Goal: Information Seeking & Learning: Stay updated

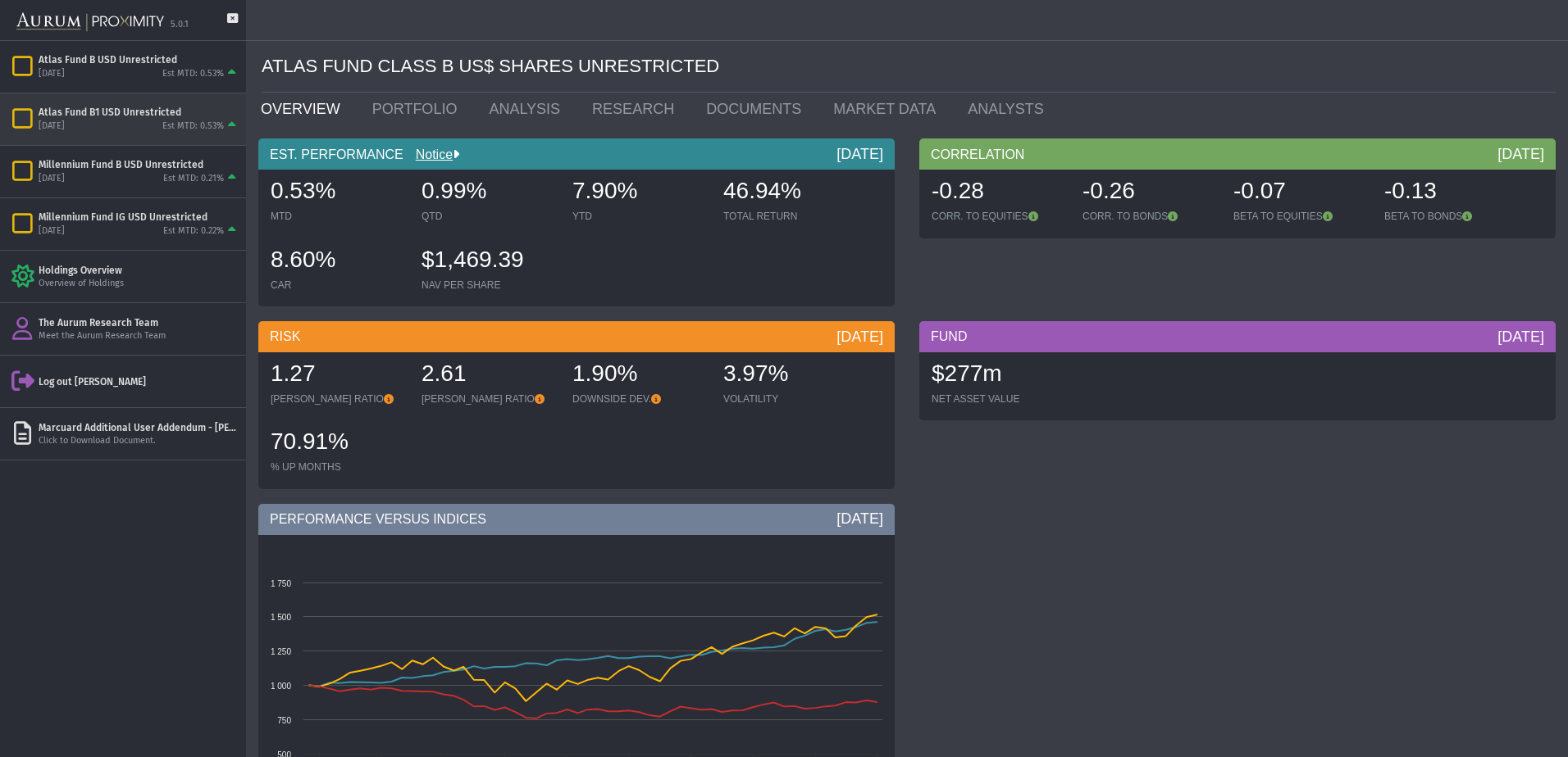
click at [100, 105] on div "Atlas Fund B1 USD Unrestricted" at bounding box center [139, 111] width 201 height 13
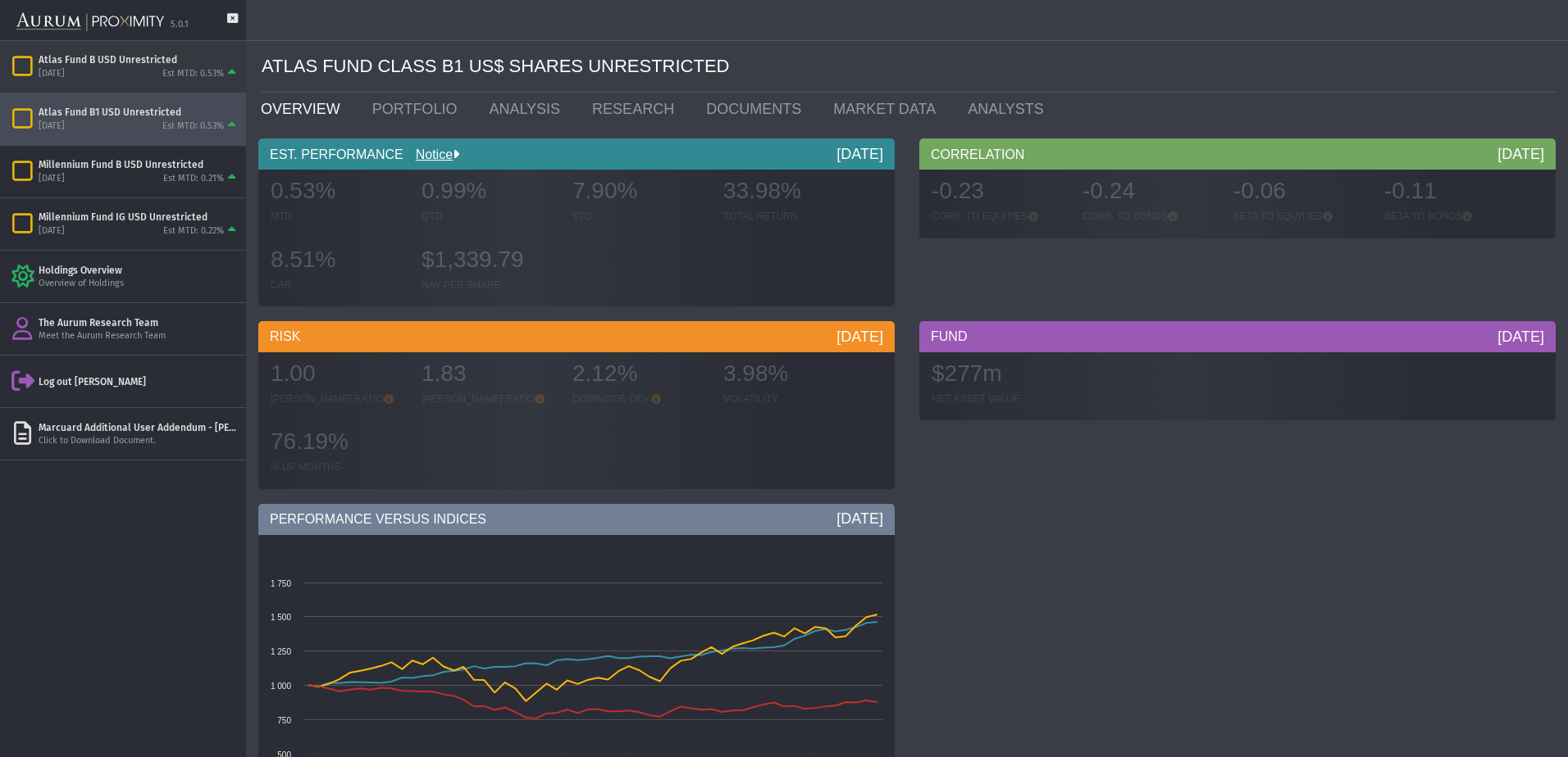
click at [95, 70] on div "[DATE] Est MTD: 0.53%" at bounding box center [139, 73] width 201 height 15
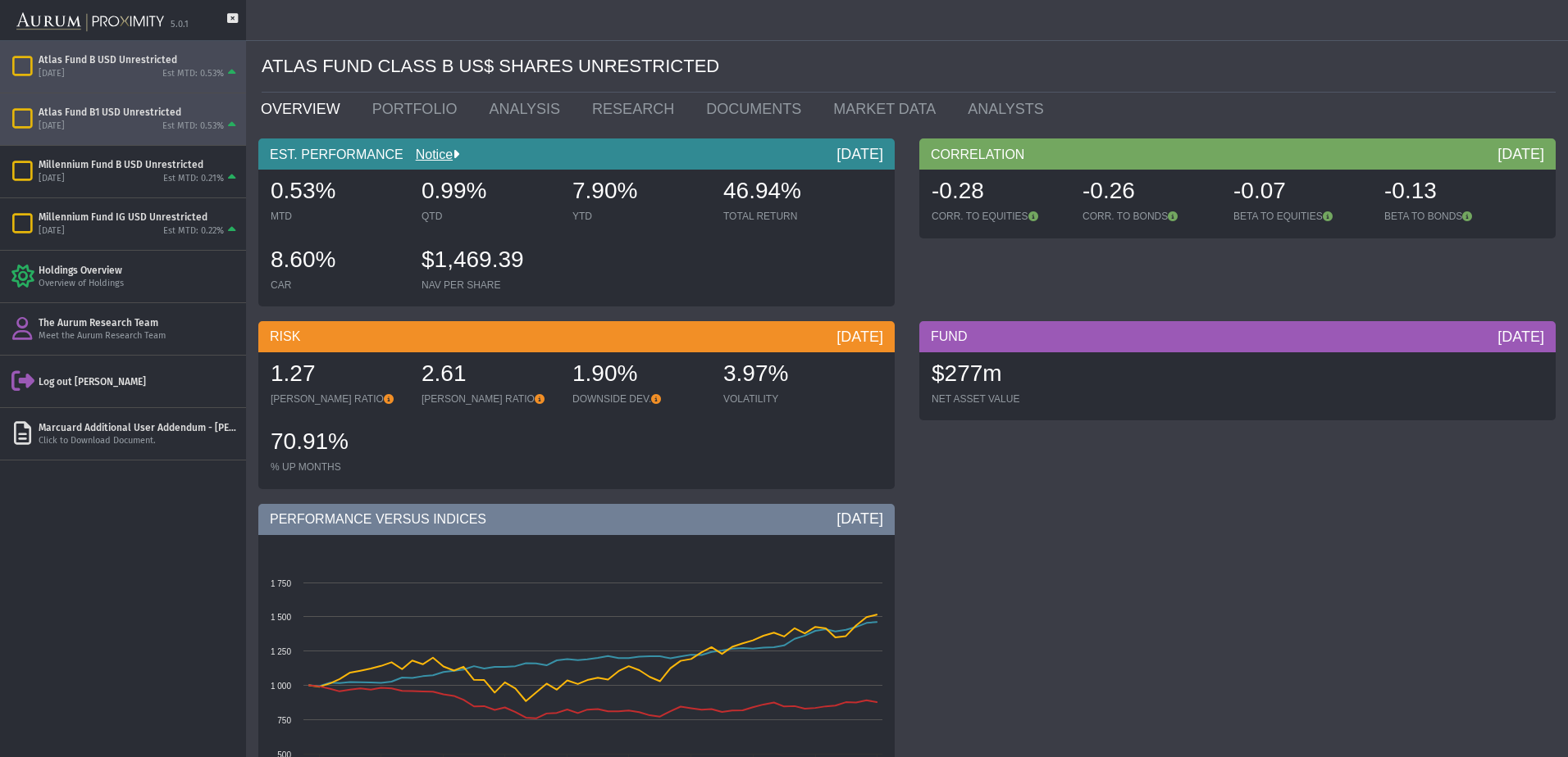
click at [140, 115] on div "Atlas Fund B1 USD Unrestricted" at bounding box center [139, 111] width 201 height 13
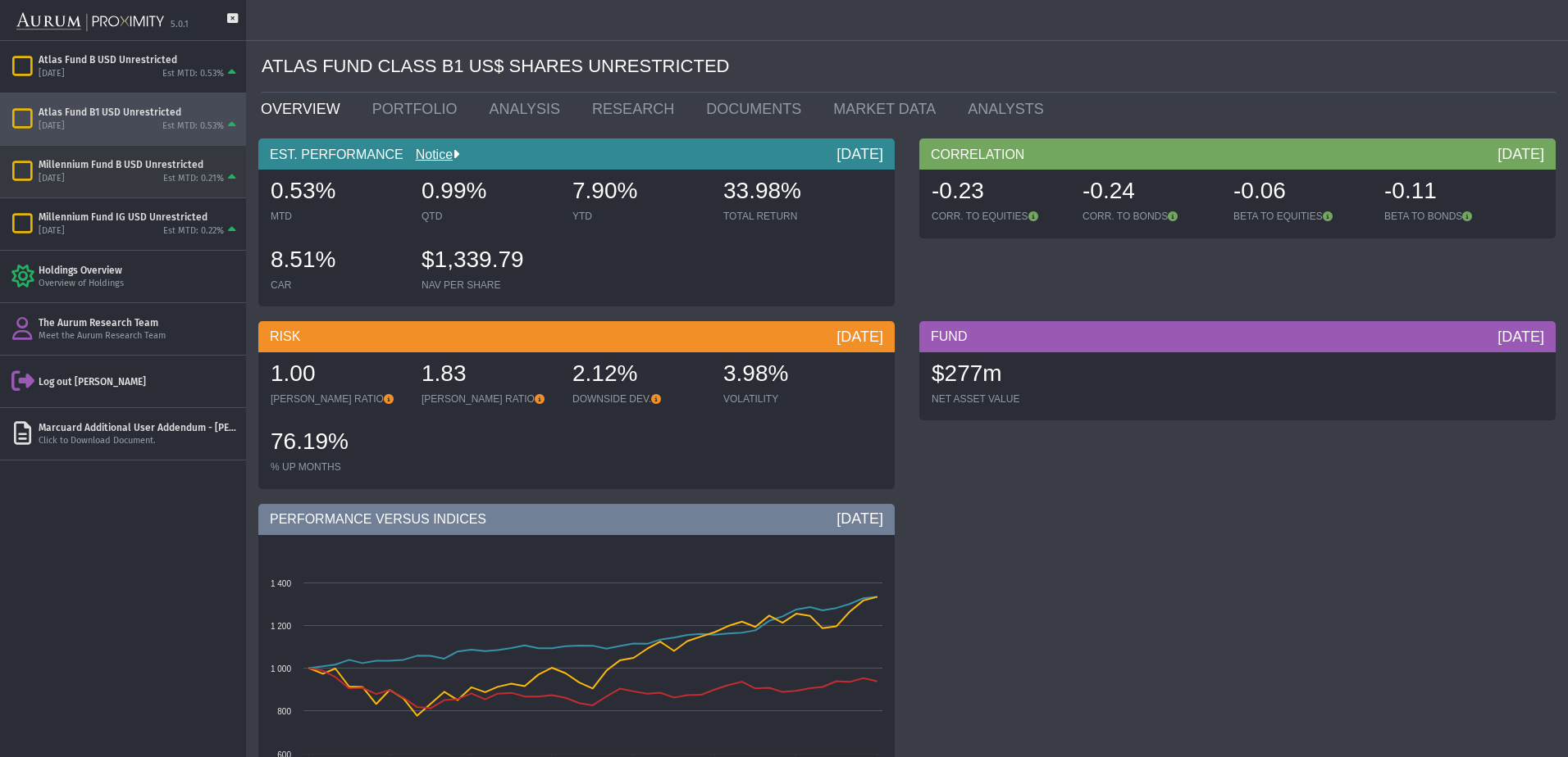
click at [125, 185] on div "[DATE] Est MTD: 0.21%" at bounding box center [139, 178] width 201 height 15
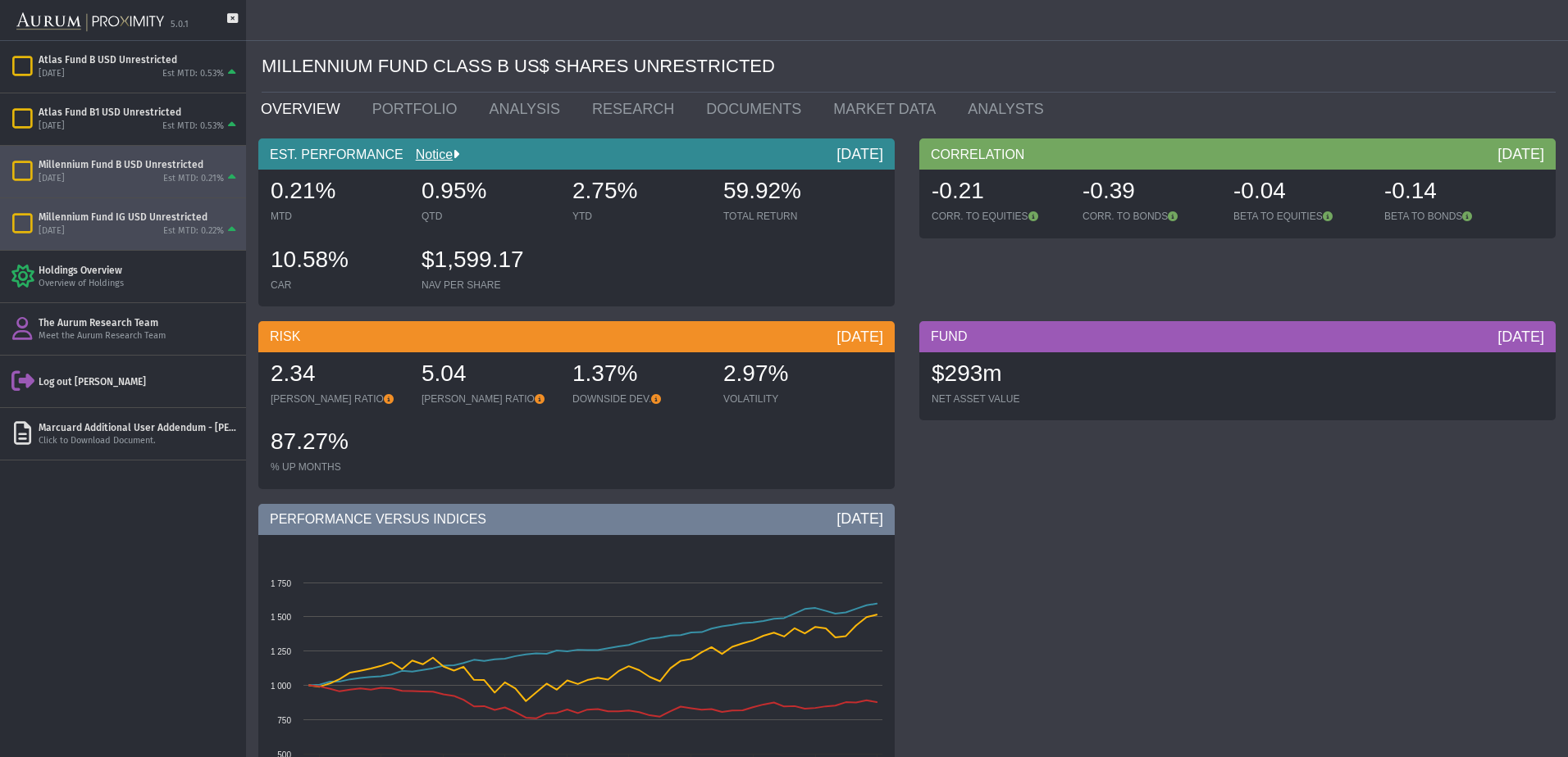
click at [164, 208] on div "Millennium Fund IG USD Unrestricted [DATE] Est MTD: 0.22%" at bounding box center [122, 224] width 246 height 51
